Goal: Transaction & Acquisition: Purchase product/service

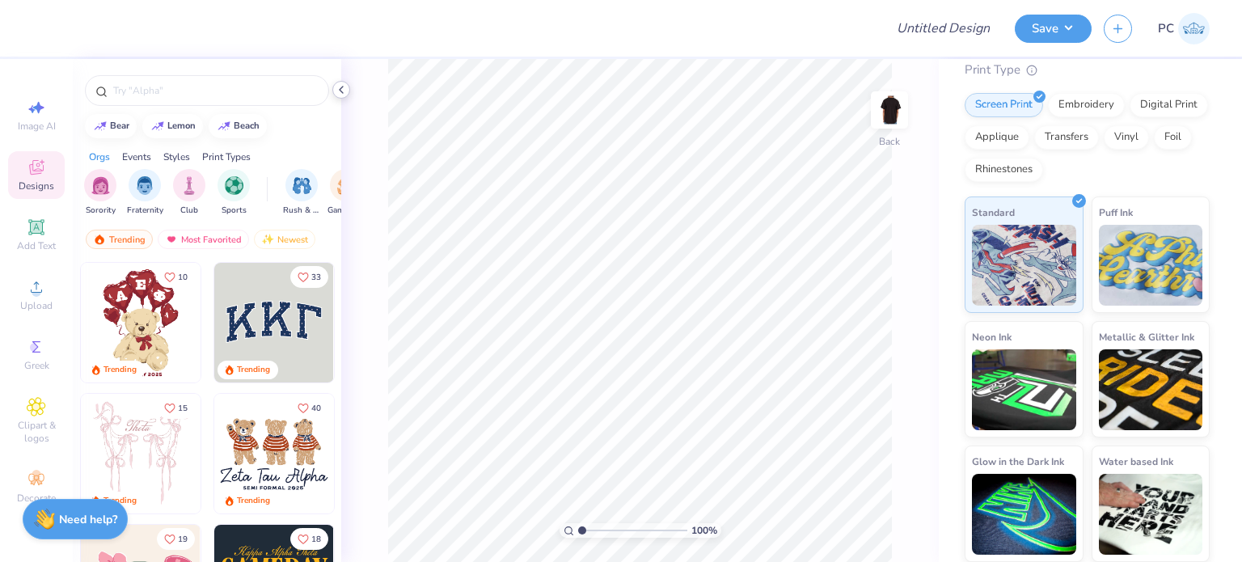
click at [340, 91] on icon at bounding box center [341, 89] width 13 height 13
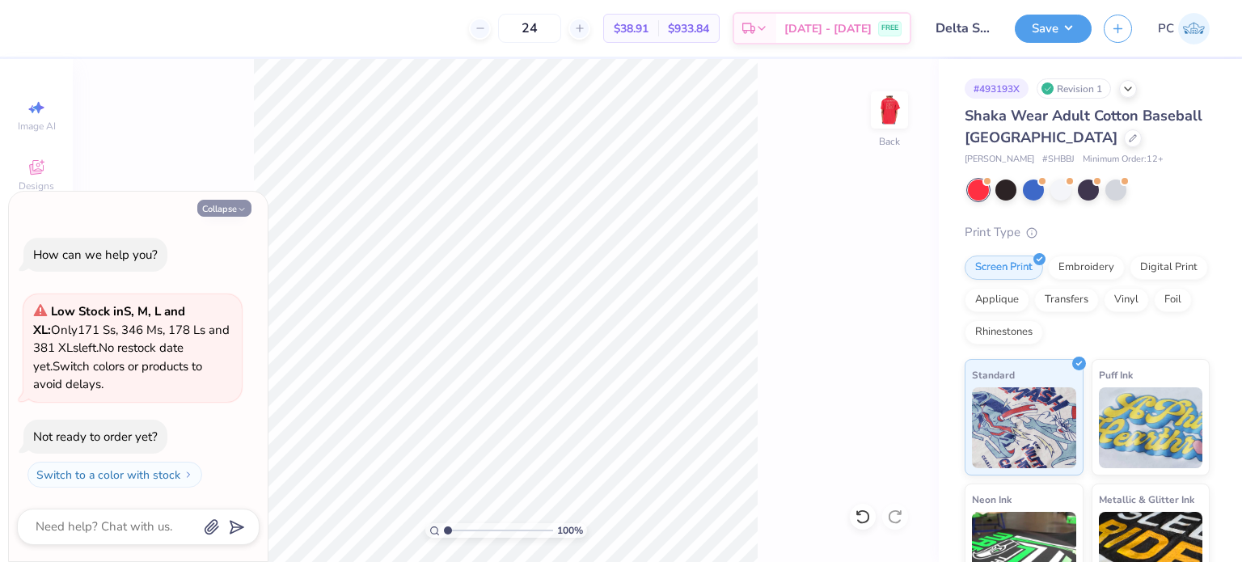
click at [221, 205] on button "Collapse" at bounding box center [224, 208] width 54 height 17
type textarea "x"
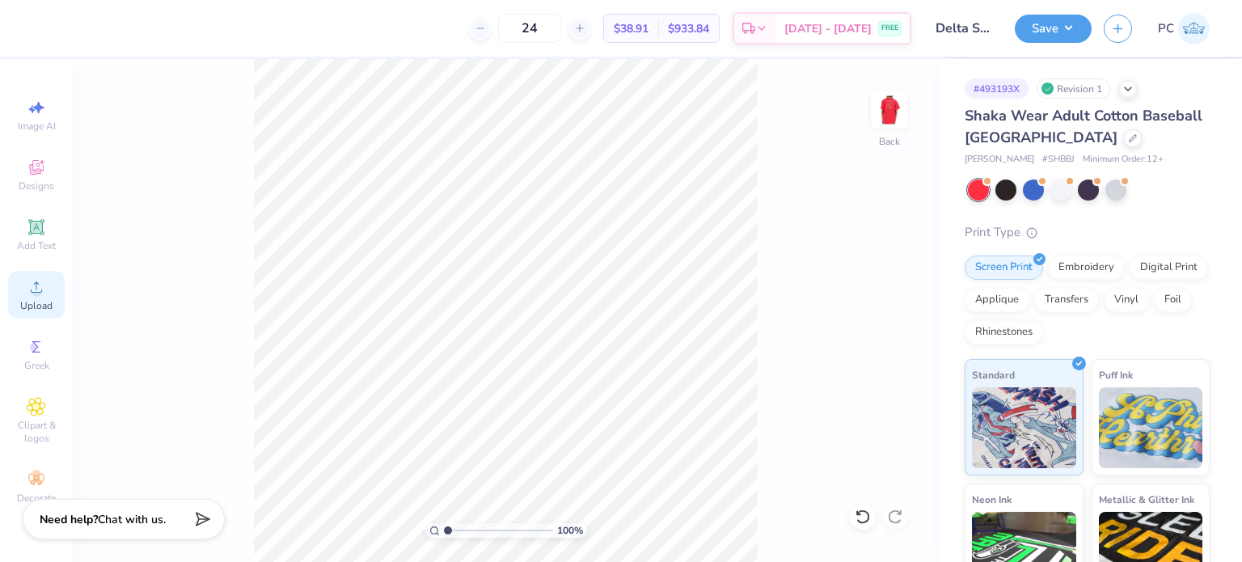
click at [38, 298] on div "Upload" at bounding box center [36, 295] width 57 height 48
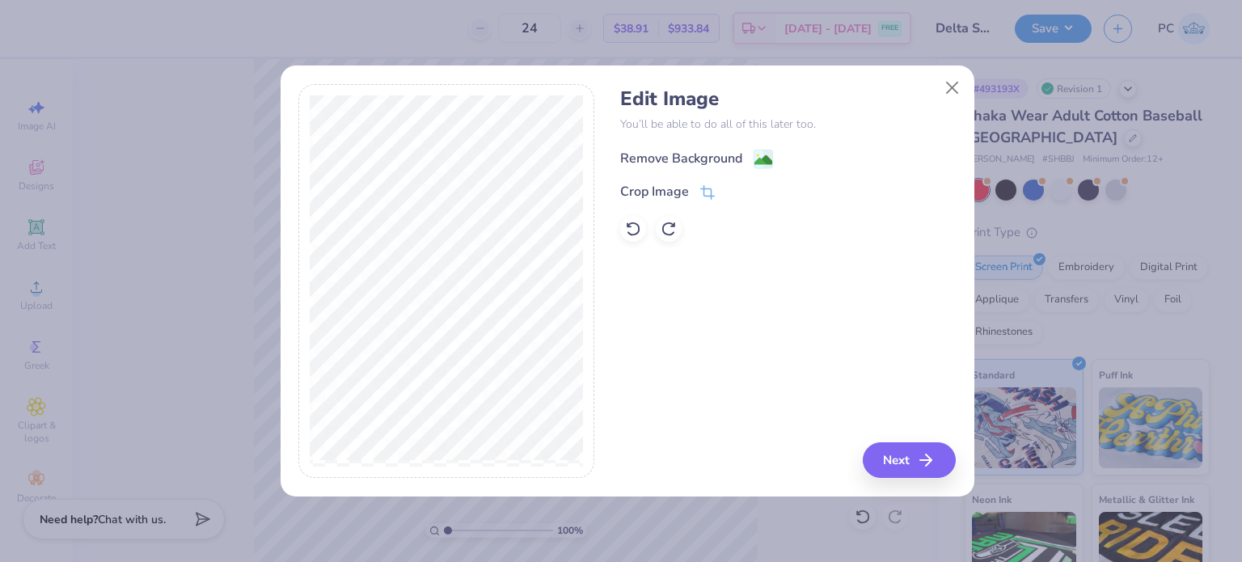
click at [764, 154] on image at bounding box center [764, 160] width 18 height 18
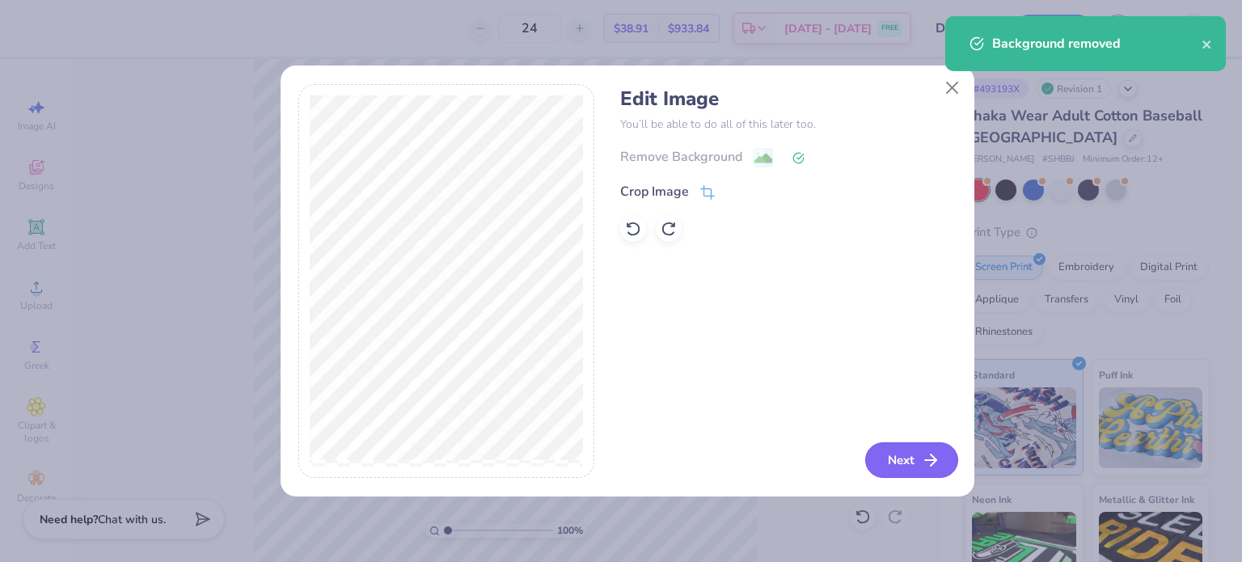
click at [892, 462] on button "Next" at bounding box center [912, 460] width 93 height 36
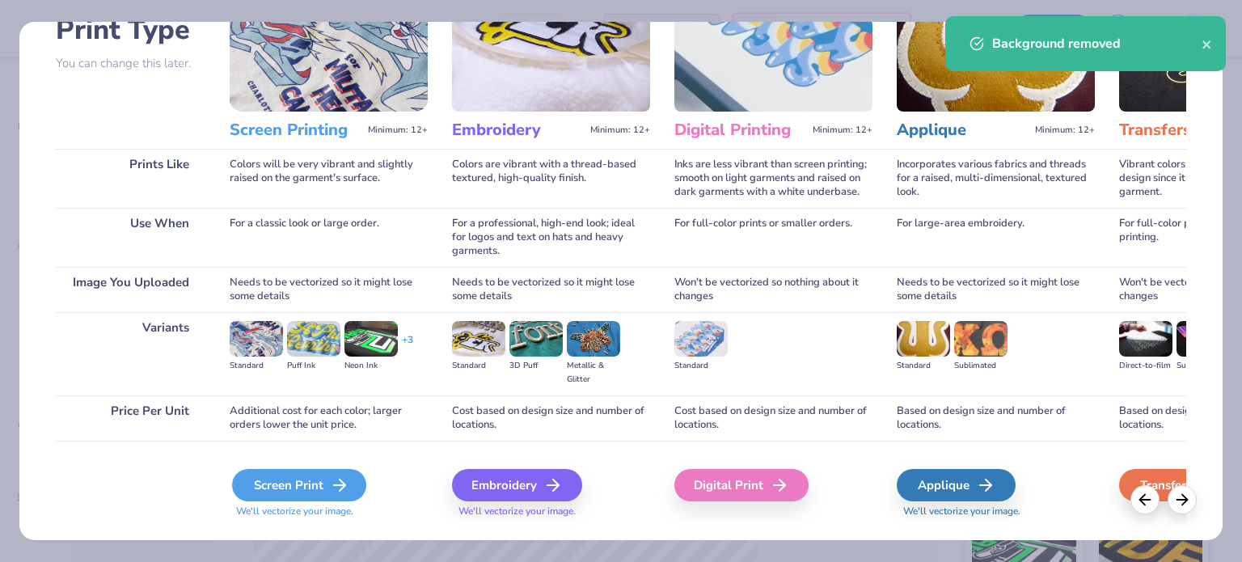
scroll to position [163, 0]
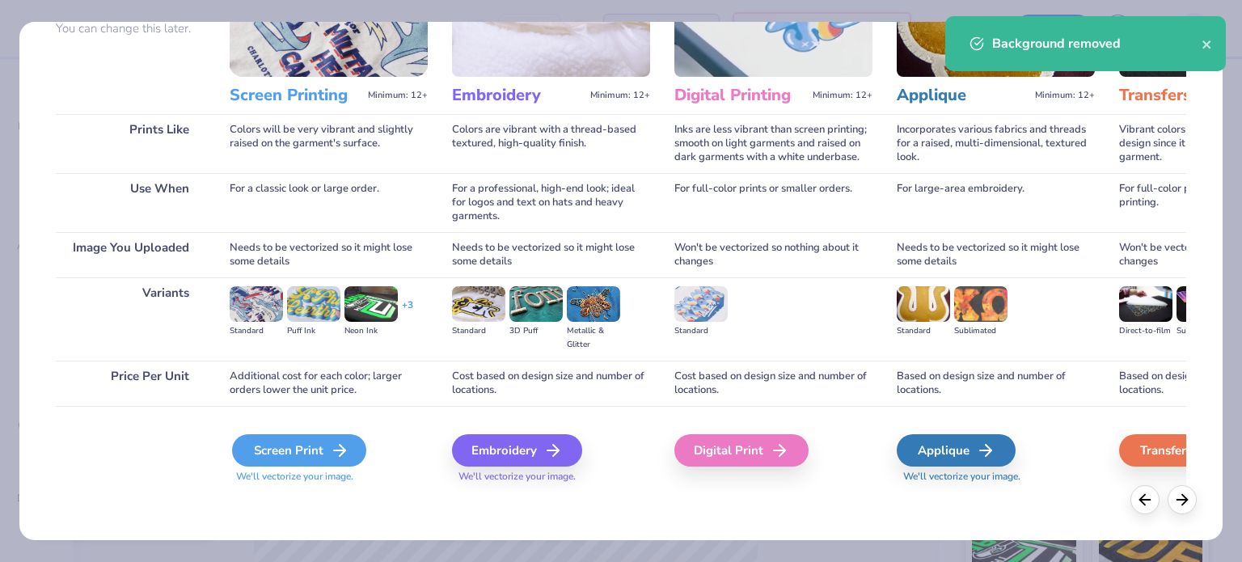
click at [324, 455] on div "Screen Print" at bounding box center [299, 450] width 134 height 32
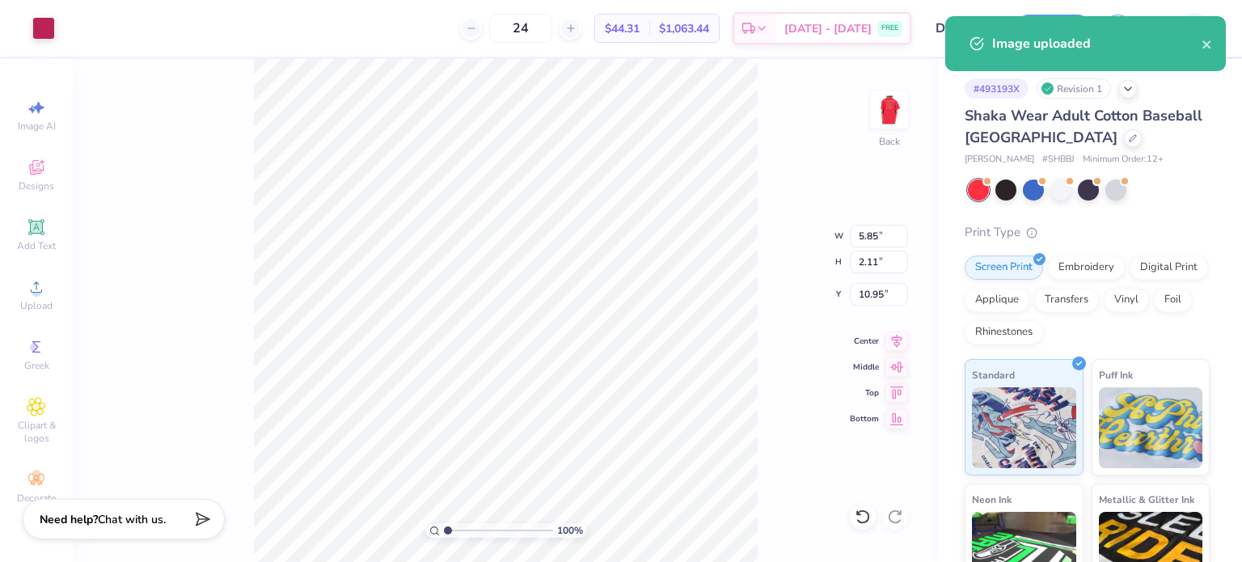
type input "3.30"
drag, startPoint x: 877, startPoint y: 236, endPoint x: 861, endPoint y: 236, distance: 16.2
click at [861, 236] on input "5.85" at bounding box center [879, 236] width 58 height 23
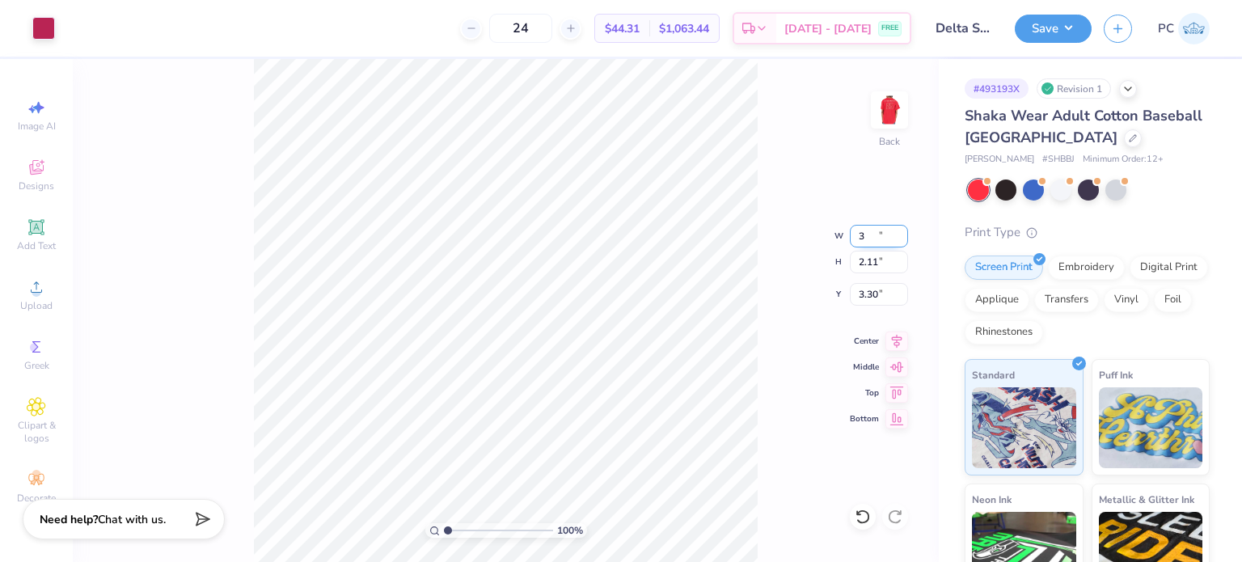
type input "3.00"
type input "1.08"
drag, startPoint x: 883, startPoint y: 293, endPoint x: 852, endPoint y: 294, distance: 31.6
click at [852, 294] on input "3.81" at bounding box center [879, 294] width 58 height 23
type input "3.00"
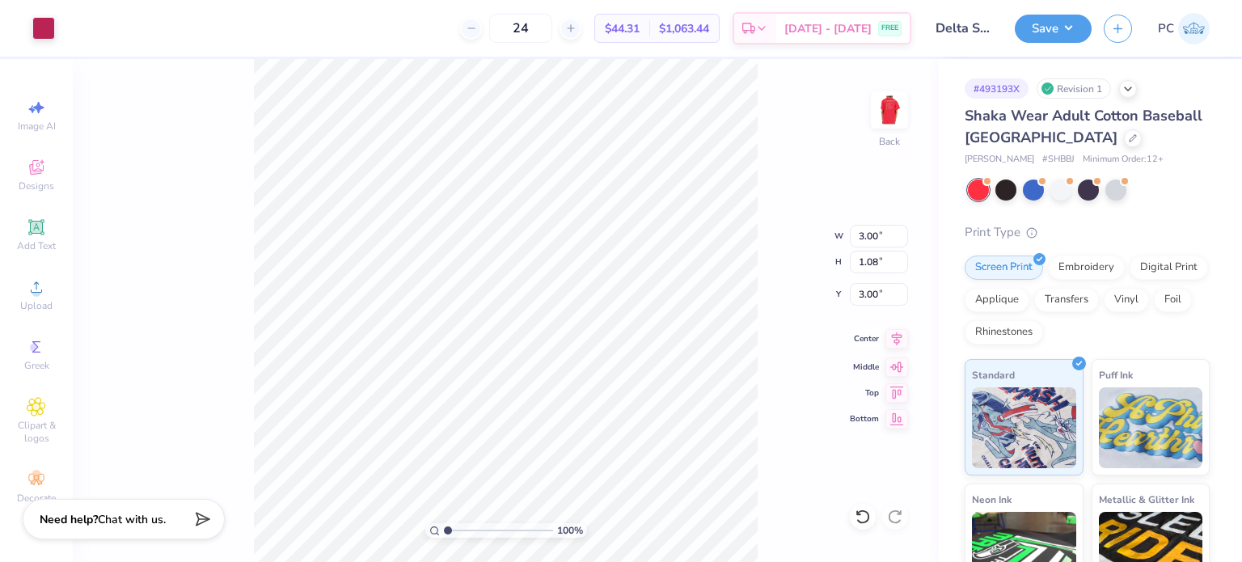
click at [905, 339] on icon at bounding box center [897, 338] width 23 height 19
click at [903, 339] on icon at bounding box center [897, 338] width 23 height 19
click at [890, 336] on icon at bounding box center [897, 338] width 23 height 19
click at [44, 22] on div at bounding box center [43, 26] width 23 height 23
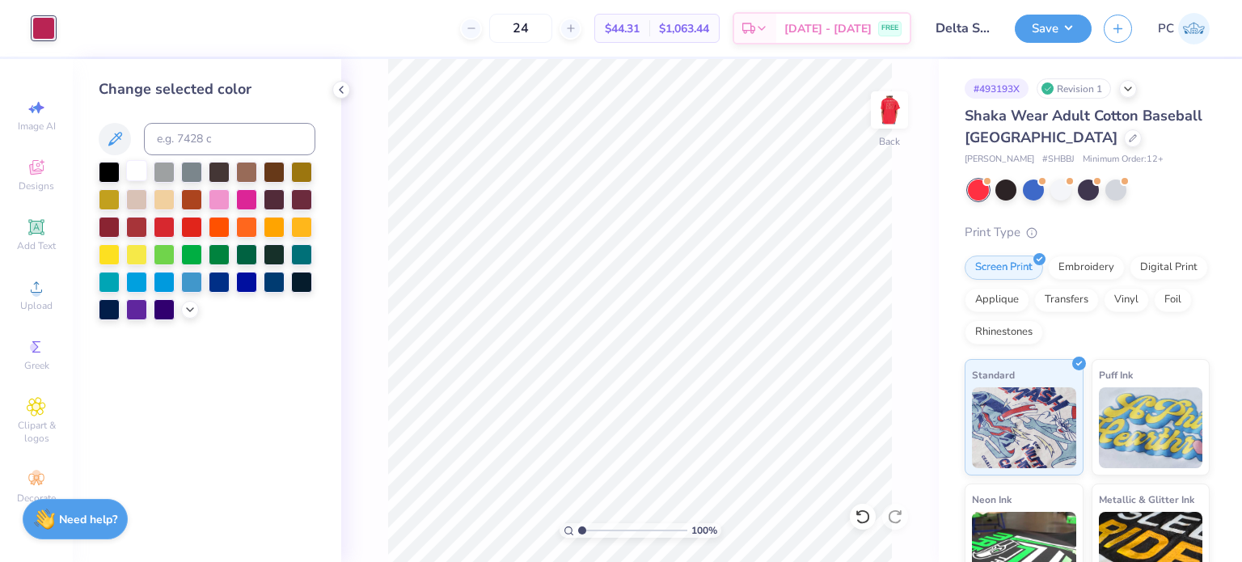
click at [138, 164] on div at bounding box center [136, 170] width 21 height 21
click at [344, 91] on icon at bounding box center [341, 89] width 13 height 13
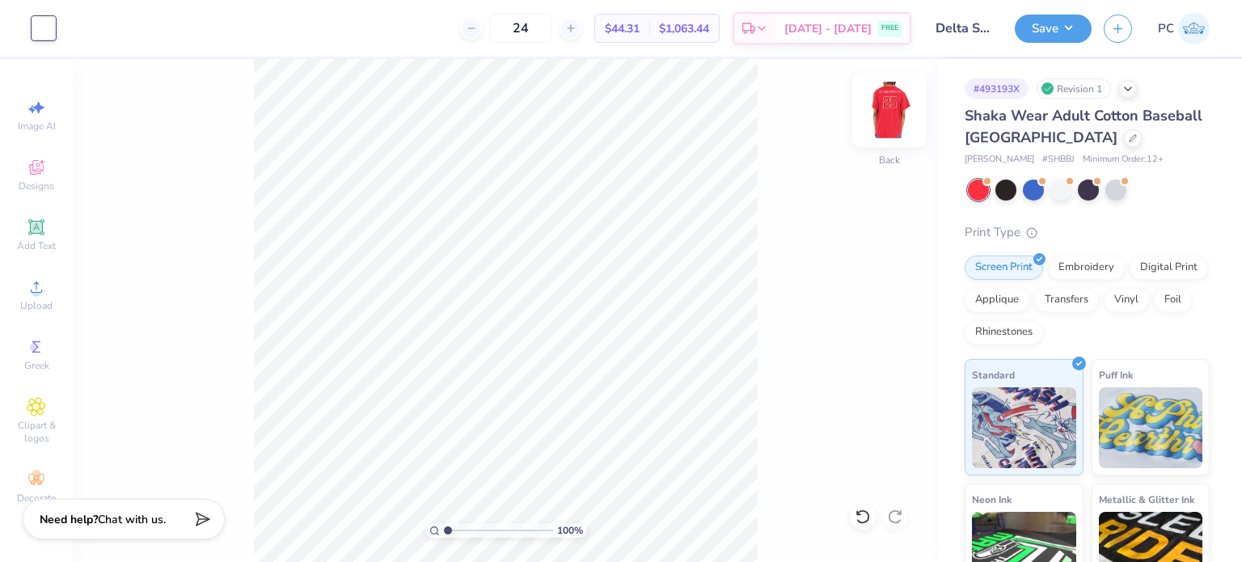
click at [886, 112] on img at bounding box center [889, 110] width 65 height 65
click at [895, 115] on img at bounding box center [889, 110] width 65 height 65
click at [891, 123] on img at bounding box center [889, 110] width 65 height 65
click at [886, 109] on img at bounding box center [890, 110] width 32 height 32
click at [47, 25] on div at bounding box center [43, 26] width 23 height 23
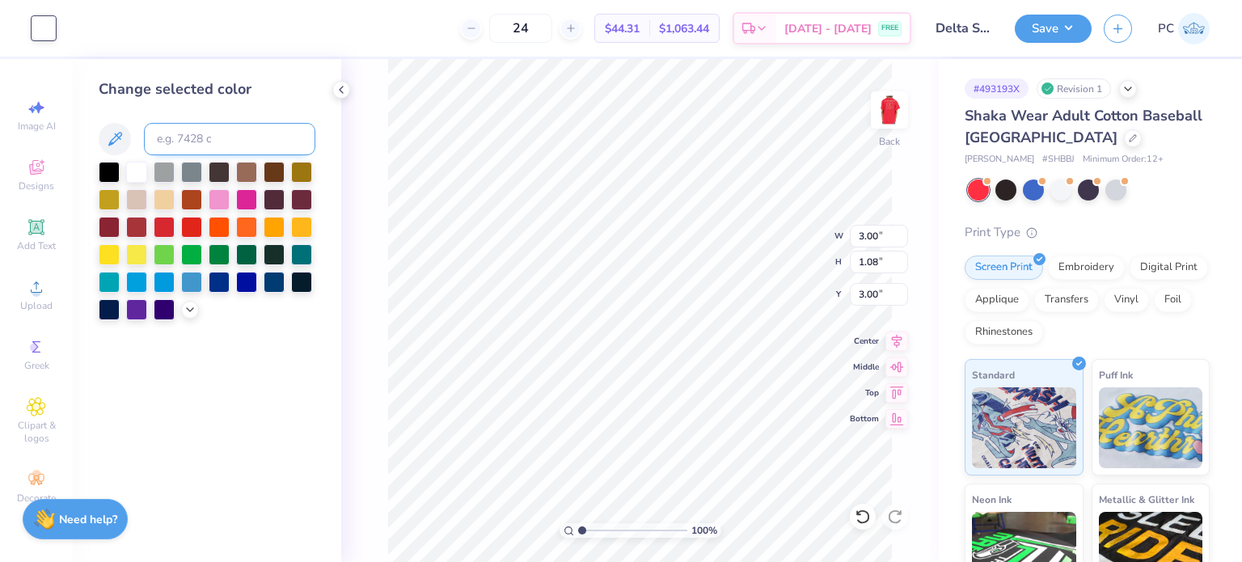
click at [219, 134] on input at bounding box center [229, 139] width 171 height 32
type input "1795"
click at [141, 165] on div at bounding box center [136, 170] width 21 height 21
click at [345, 95] on icon at bounding box center [341, 89] width 13 height 13
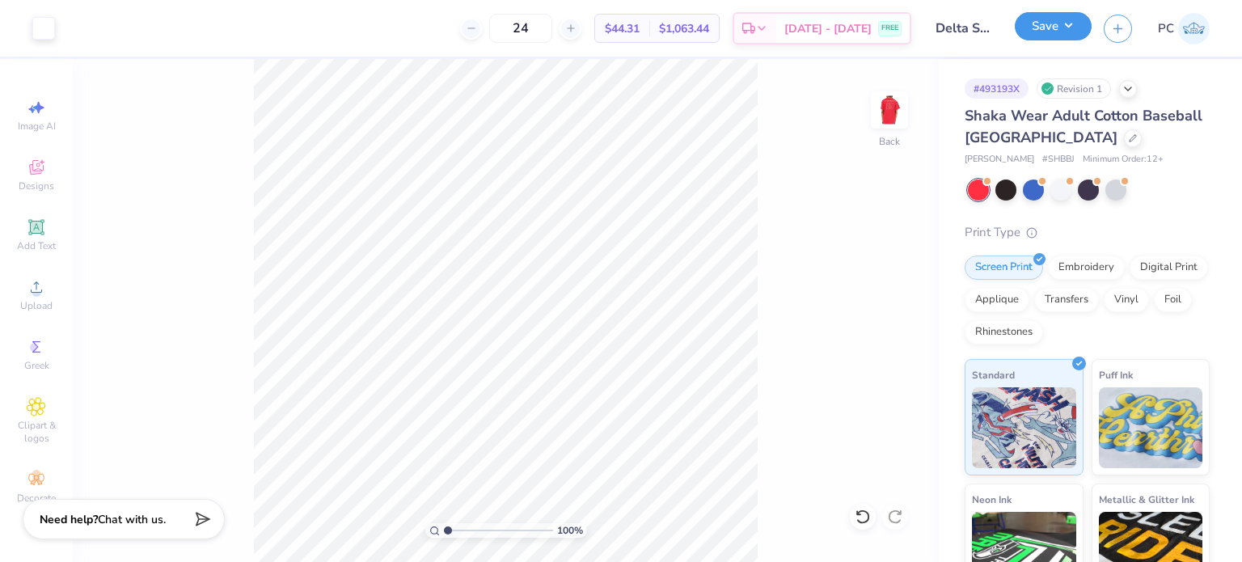
click at [1059, 40] on div "Save" at bounding box center [1053, 29] width 77 height 28
click at [1013, 19] on div "Art colors 24 $44.31 Per Item $1,063.44 Total Est. Delivery Aug 29 - Sep 1 FREE…" at bounding box center [621, 28] width 1242 height 57
click at [1084, 35] on button "Save" at bounding box center [1053, 26] width 77 height 28
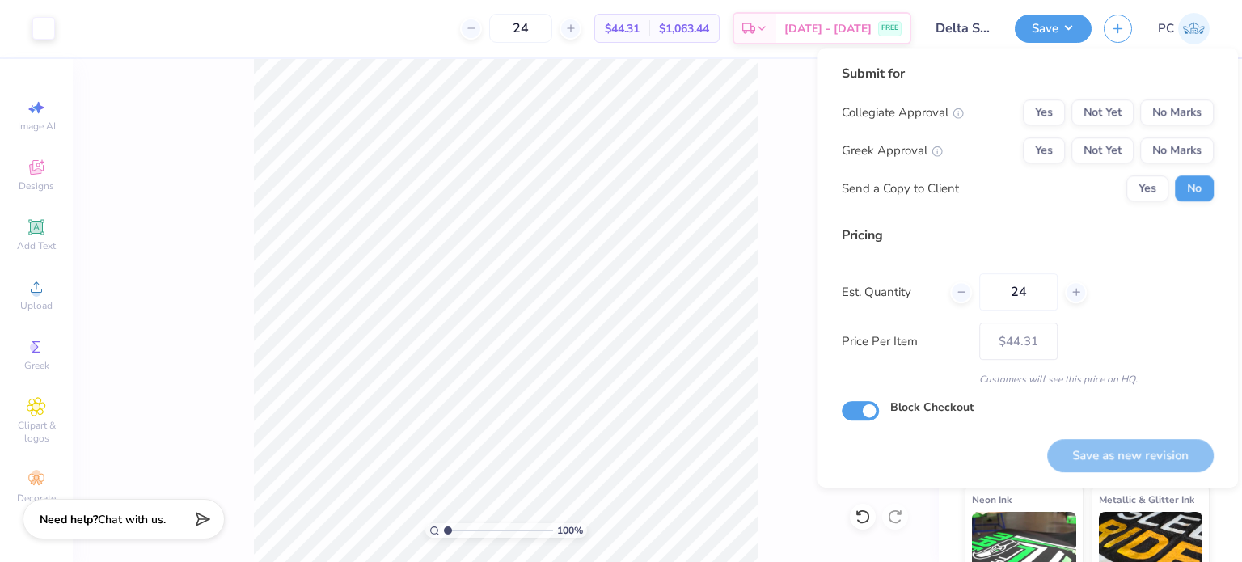
click at [1199, 126] on div "Collegiate Approval Yes Not Yet No Marks Greek Approval Yes Not Yet No Marks Se…" at bounding box center [1028, 150] width 372 height 102
click at [1178, 106] on button "No Marks" at bounding box center [1178, 112] width 74 height 26
click at [1182, 142] on button "No Marks" at bounding box center [1178, 151] width 74 height 26
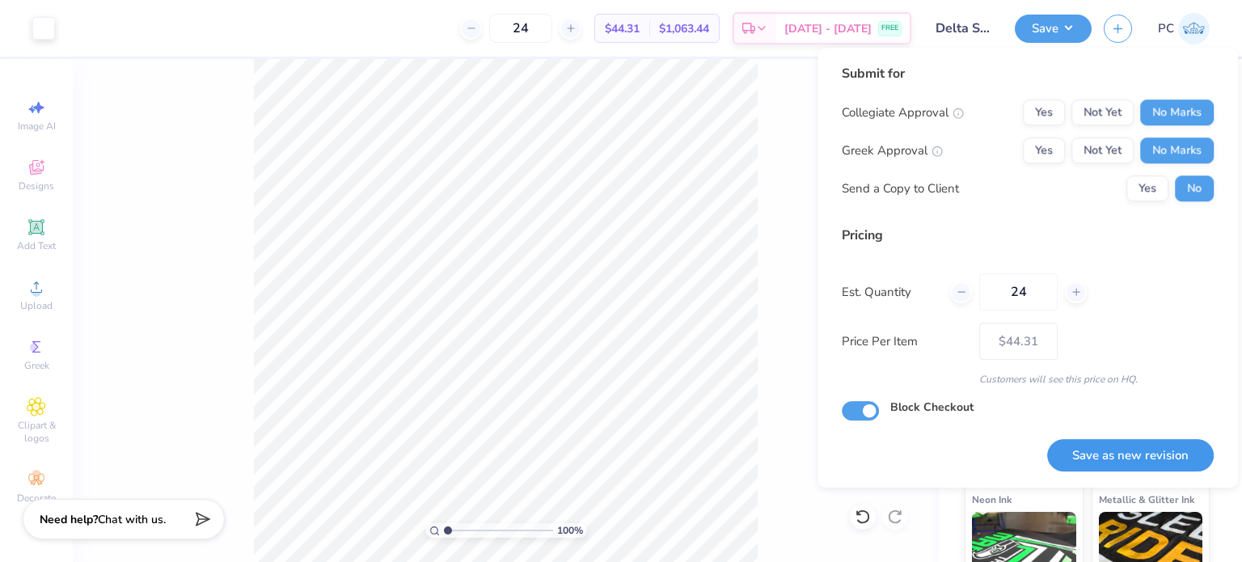
click at [1153, 456] on button "Save as new revision" at bounding box center [1131, 455] width 167 height 33
type input "$37.64"
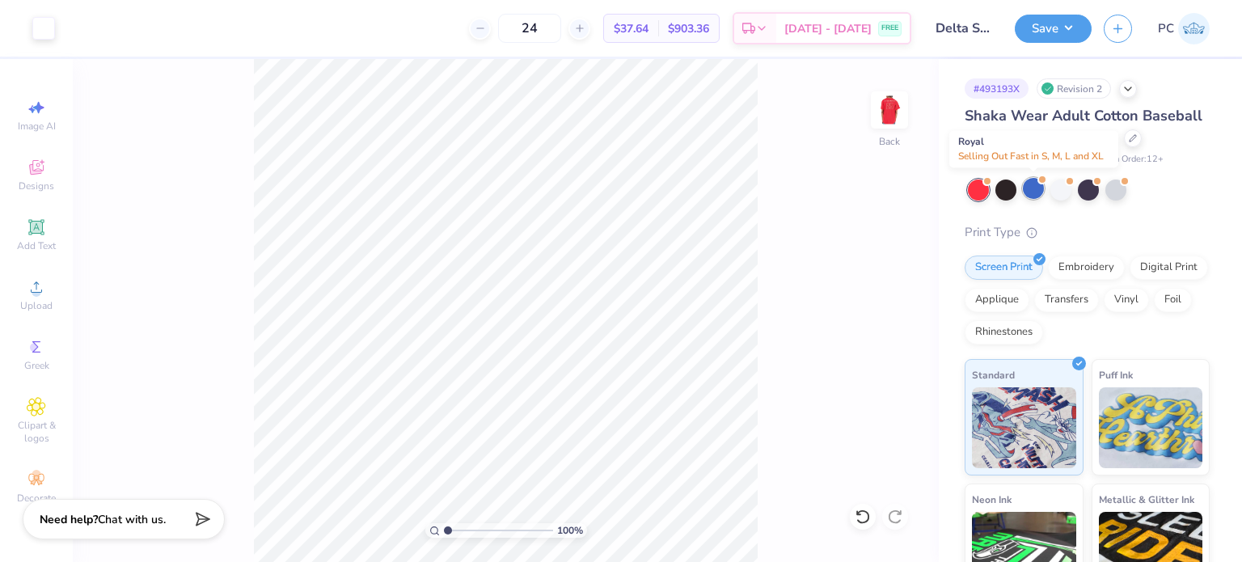
click at [1036, 189] on div at bounding box center [1033, 188] width 21 height 21
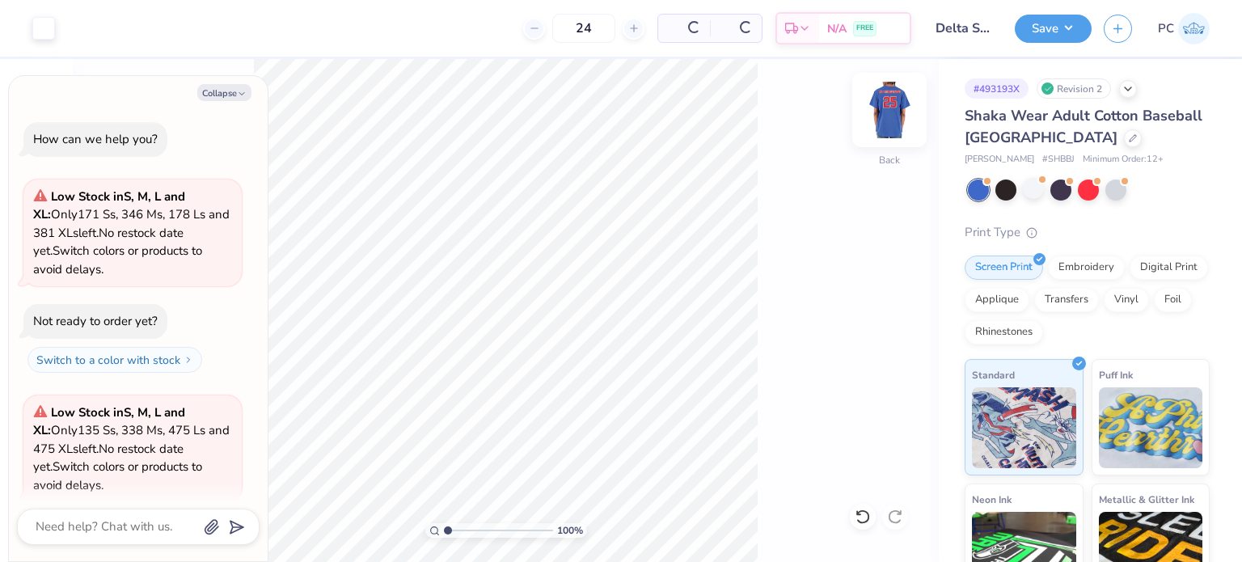
scroll to position [100, 0]
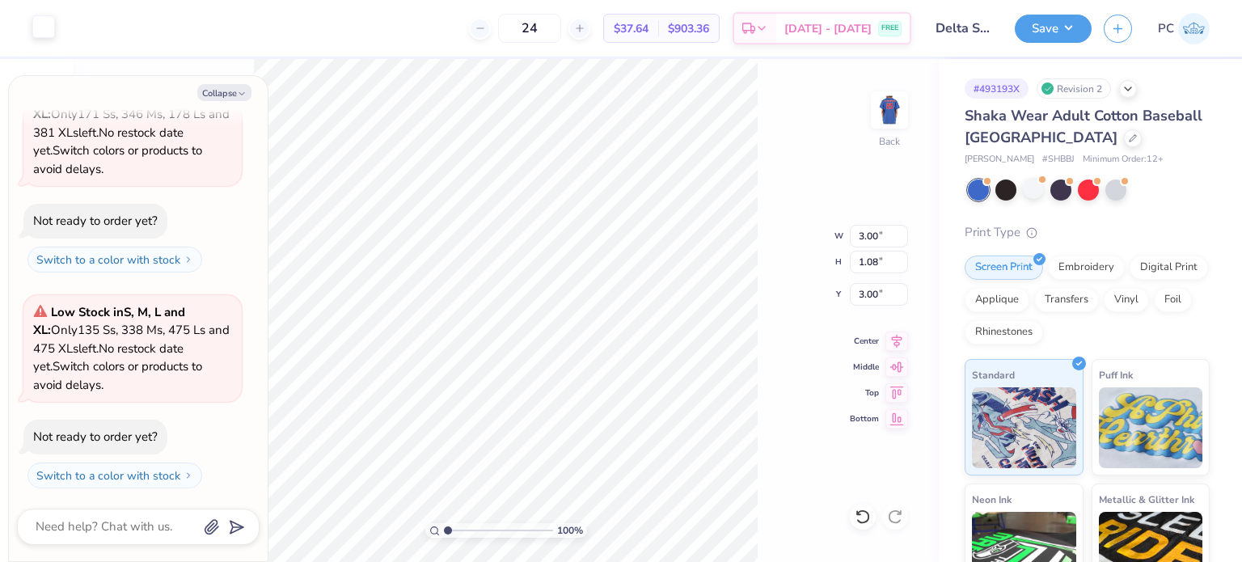
click at [45, 21] on div at bounding box center [43, 26] width 23 height 23
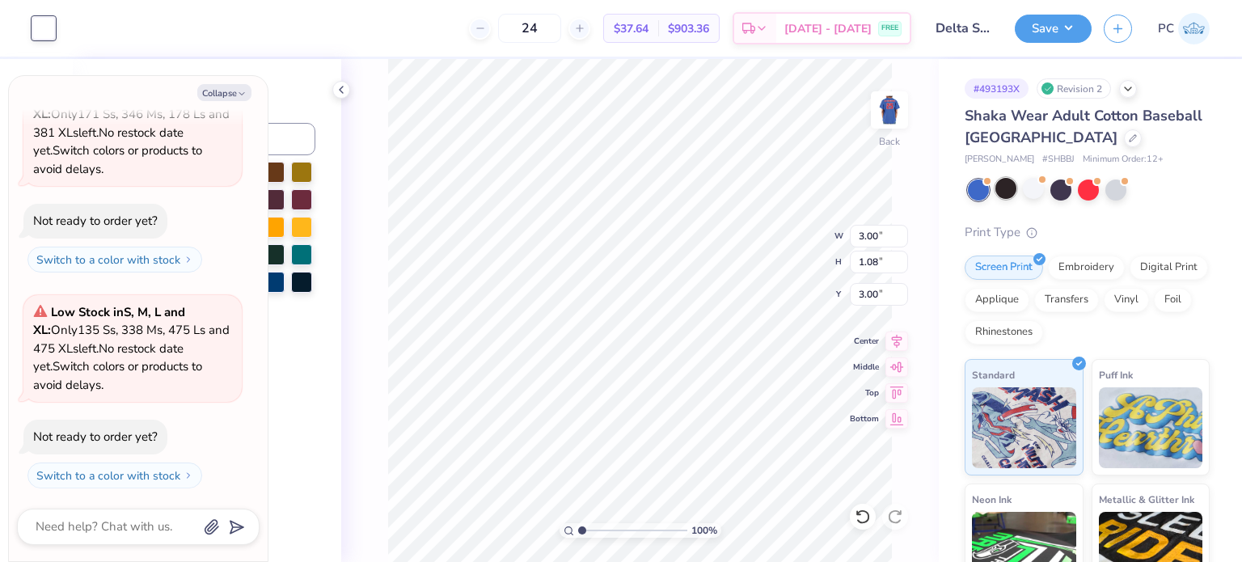
click at [1010, 182] on div at bounding box center [1006, 188] width 21 height 21
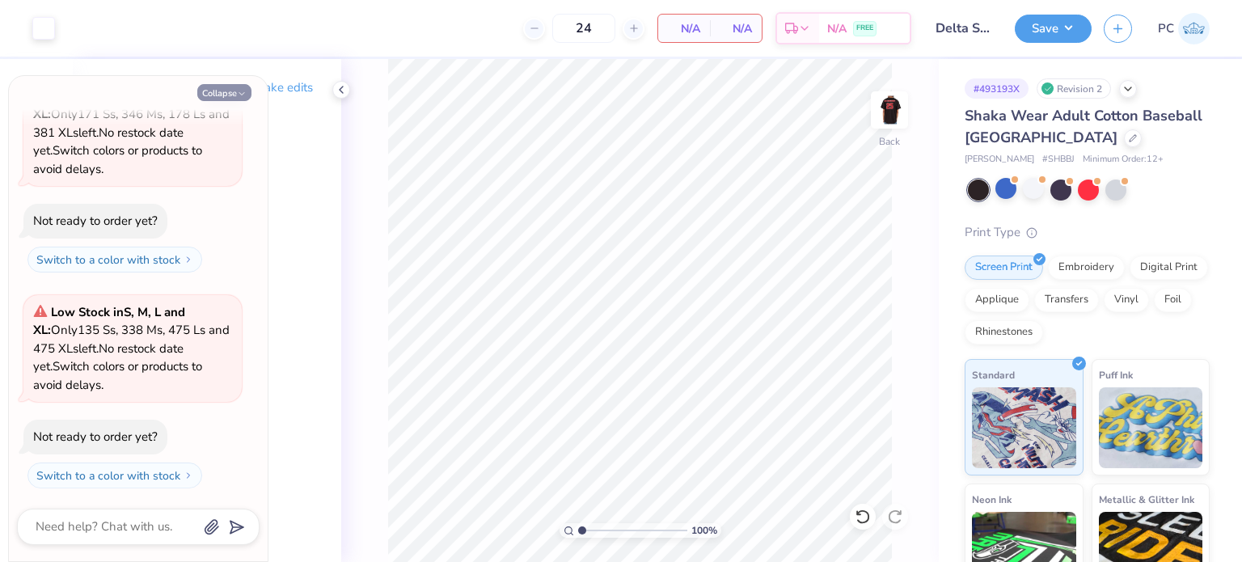
click at [235, 85] on button "Collapse" at bounding box center [224, 92] width 54 height 17
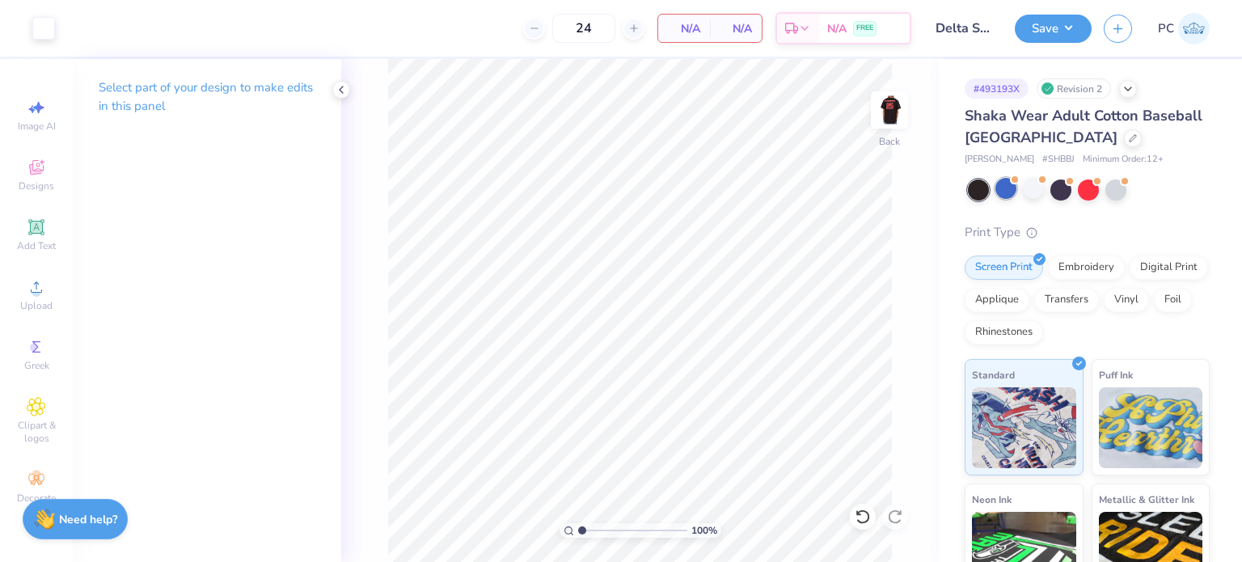
click at [1012, 191] on div at bounding box center [1006, 188] width 21 height 21
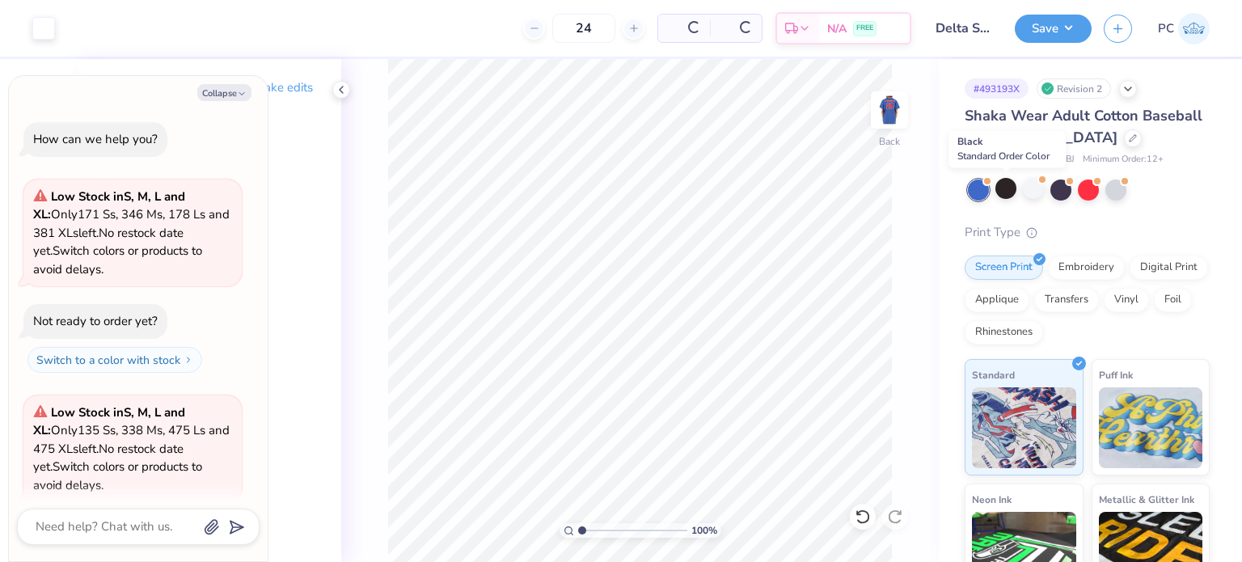
scroll to position [315, 0]
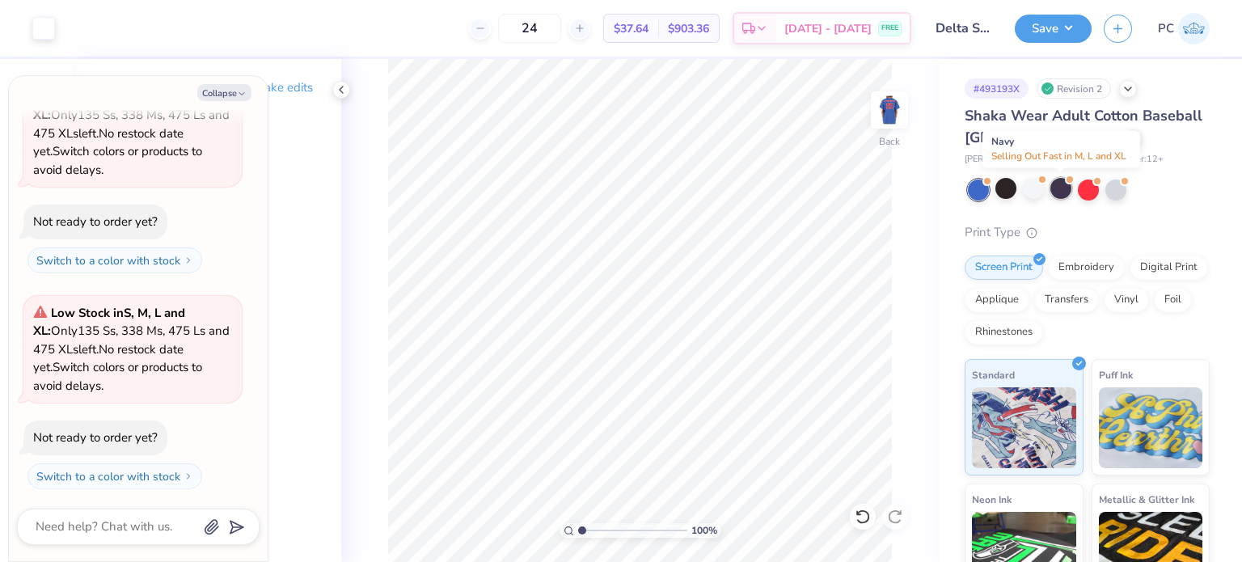
click at [1059, 191] on div at bounding box center [1061, 188] width 21 height 21
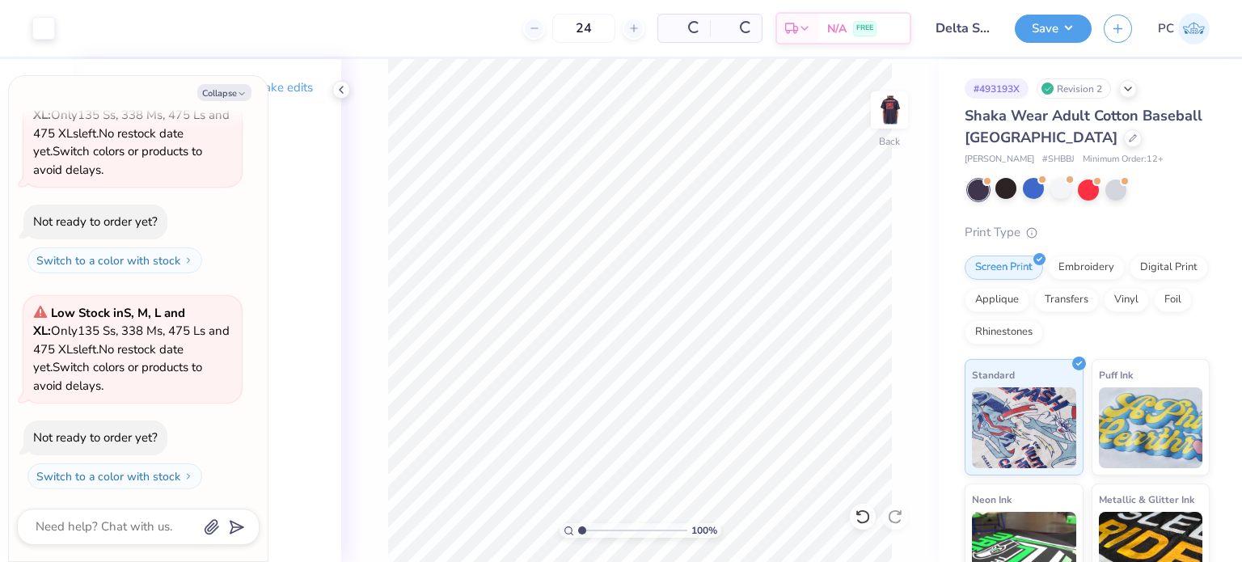
scroll to position [514, 0]
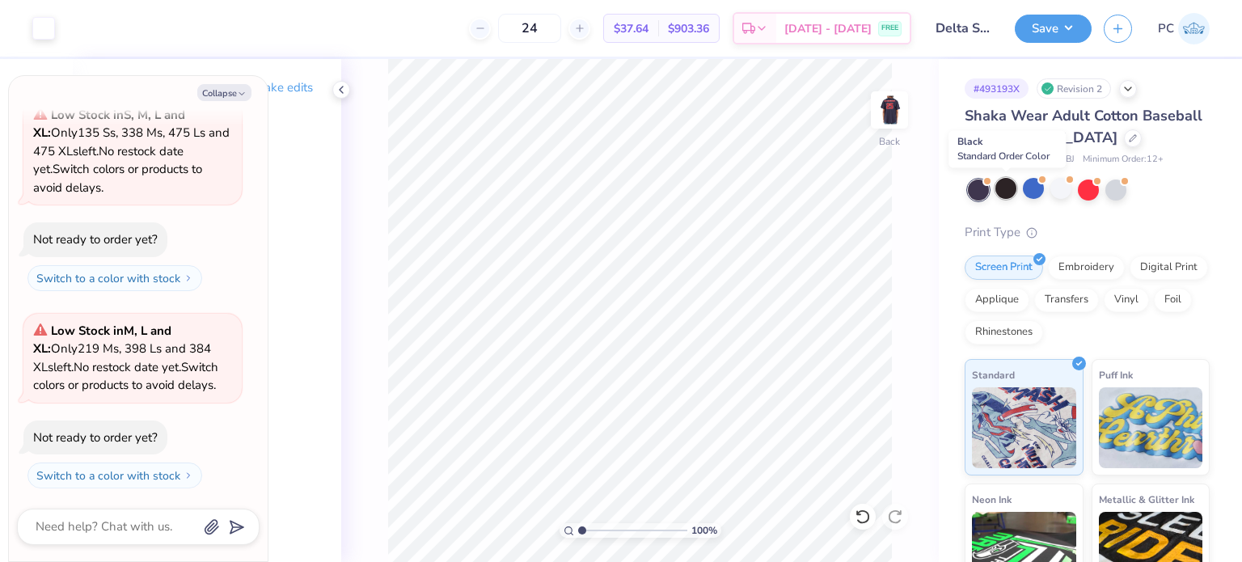
click at [1006, 190] on div at bounding box center [1006, 188] width 21 height 21
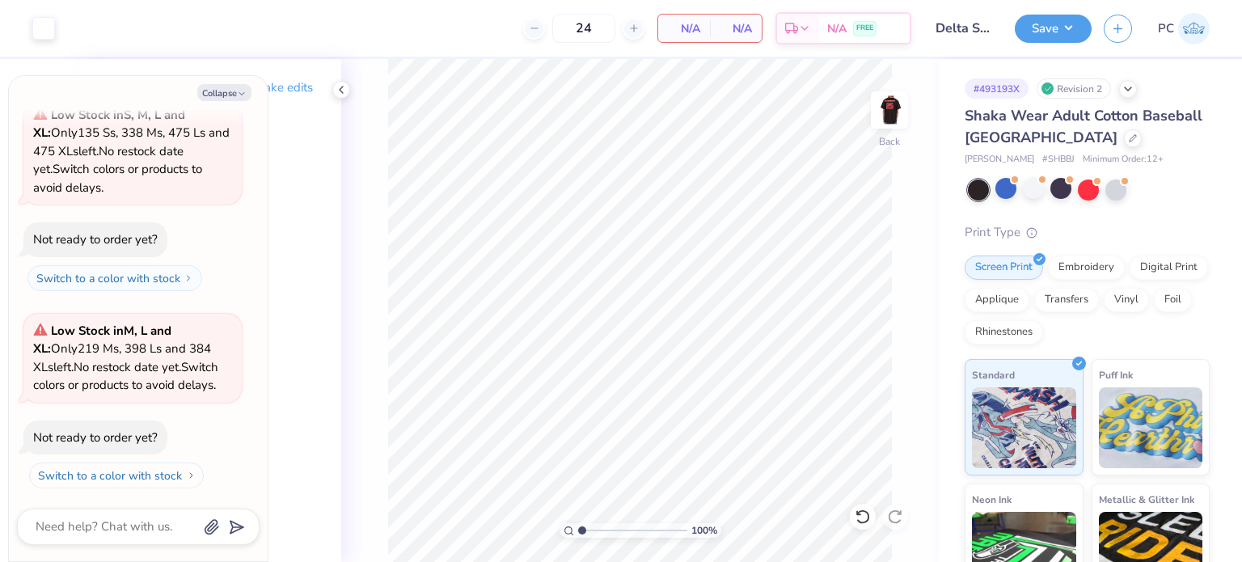
click at [135, 468] on button "Switch to a color with stock" at bounding box center [116, 476] width 175 height 26
type textarea "x"
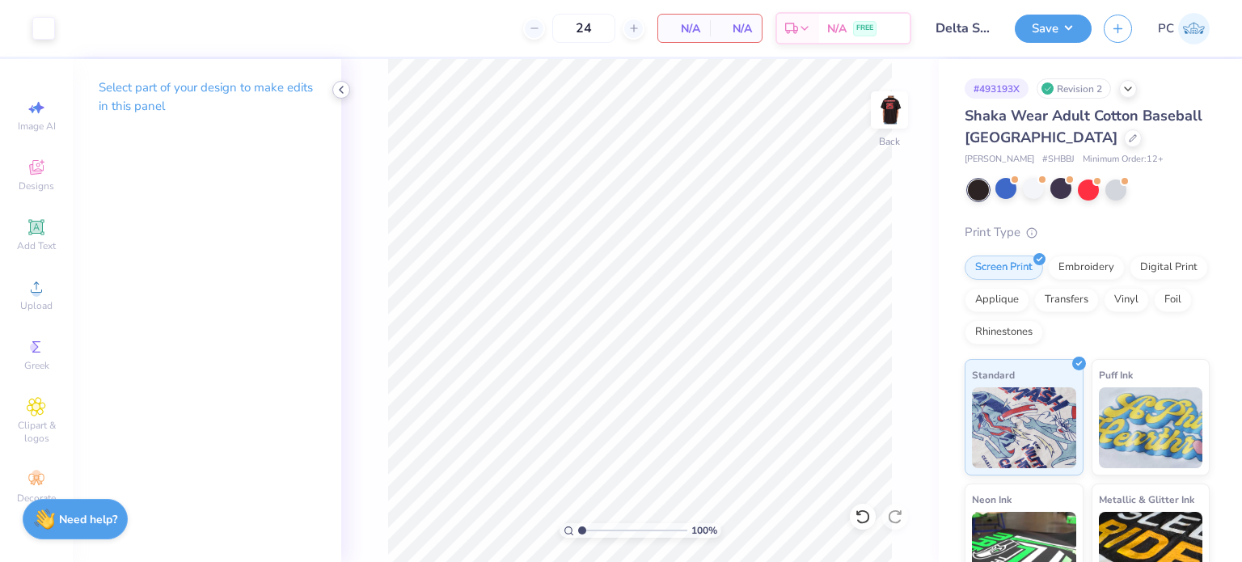
click at [344, 90] on icon at bounding box center [341, 89] width 13 height 13
